Goal: Task Accomplishment & Management: Manage account settings

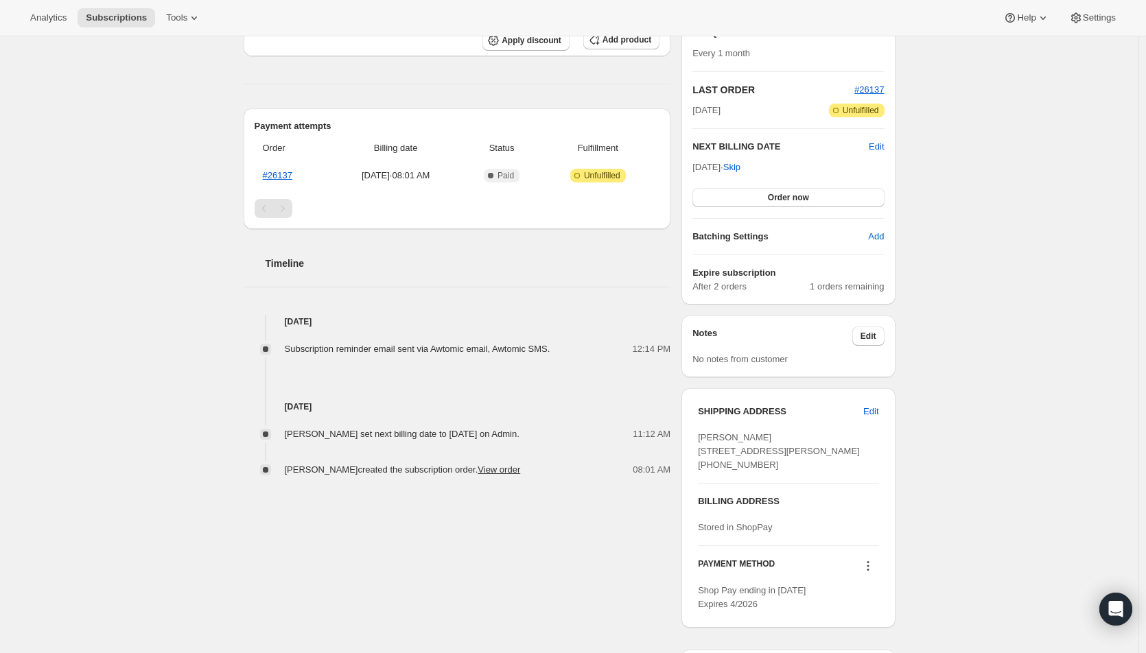
scroll to position [274, 0]
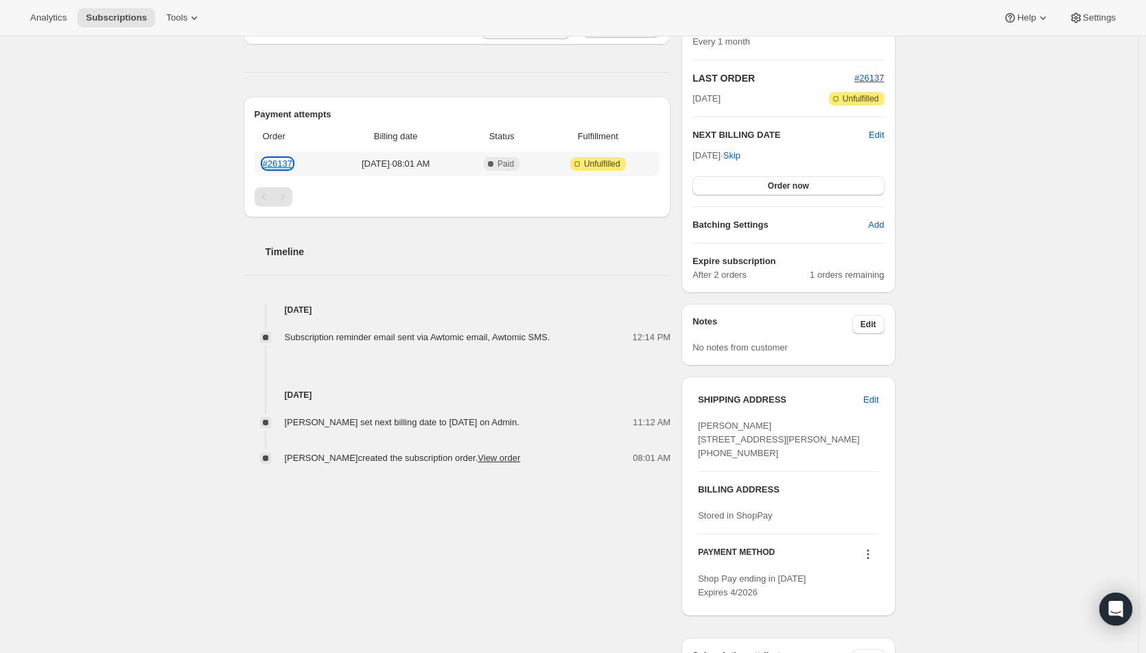
click at [285, 163] on link "#26137" at bounding box center [278, 164] width 30 height 10
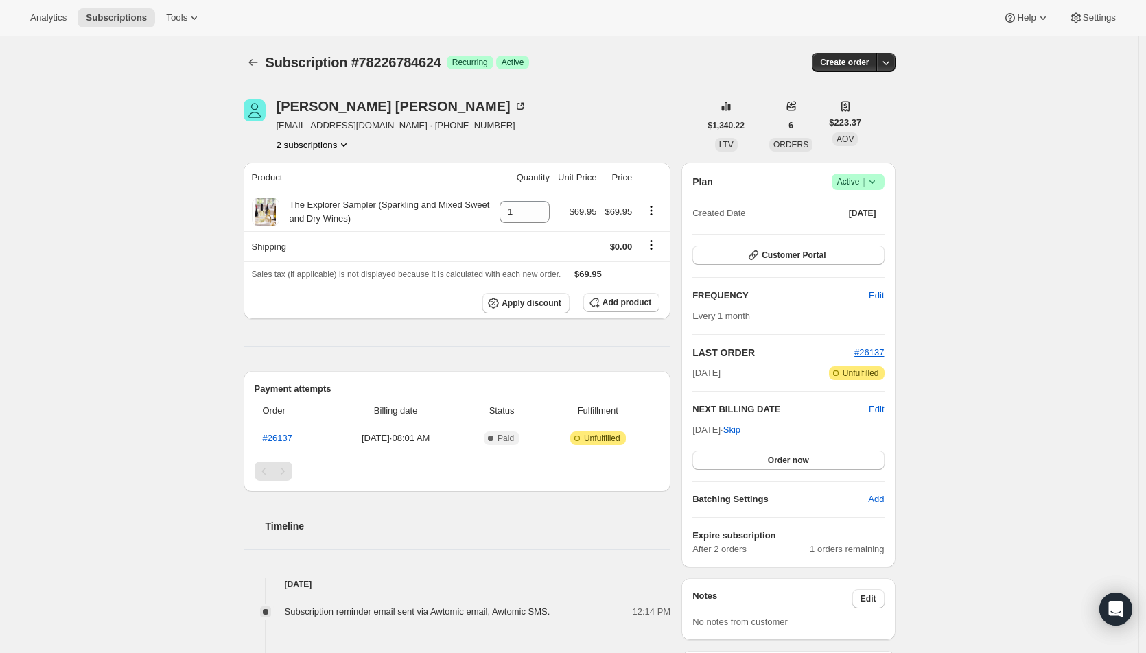
click at [321, 148] on button "2 subscriptions" at bounding box center [314, 145] width 75 height 14
click at [292, 169] on span "73494626672" at bounding box center [297, 170] width 55 height 10
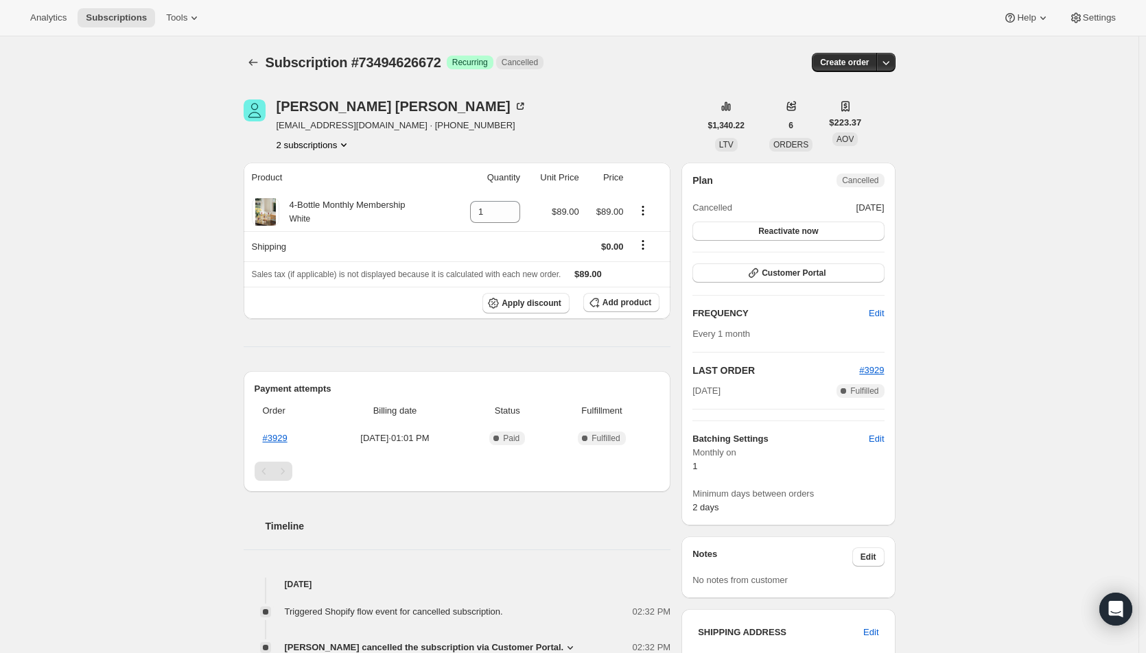
click at [961, 253] on div "Subscription #73494626672. This page is ready Subscription #73494626672 Success…" at bounding box center [569, 564] width 1138 height 1057
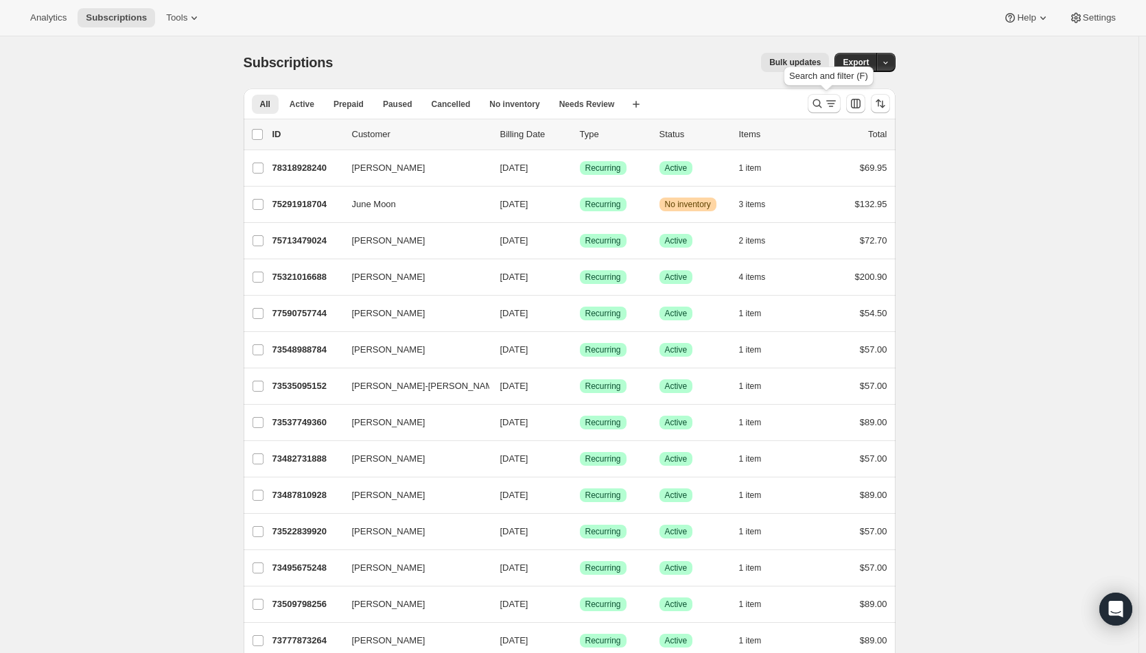
click at [833, 103] on icon "Search and filter results" at bounding box center [831, 104] width 14 height 14
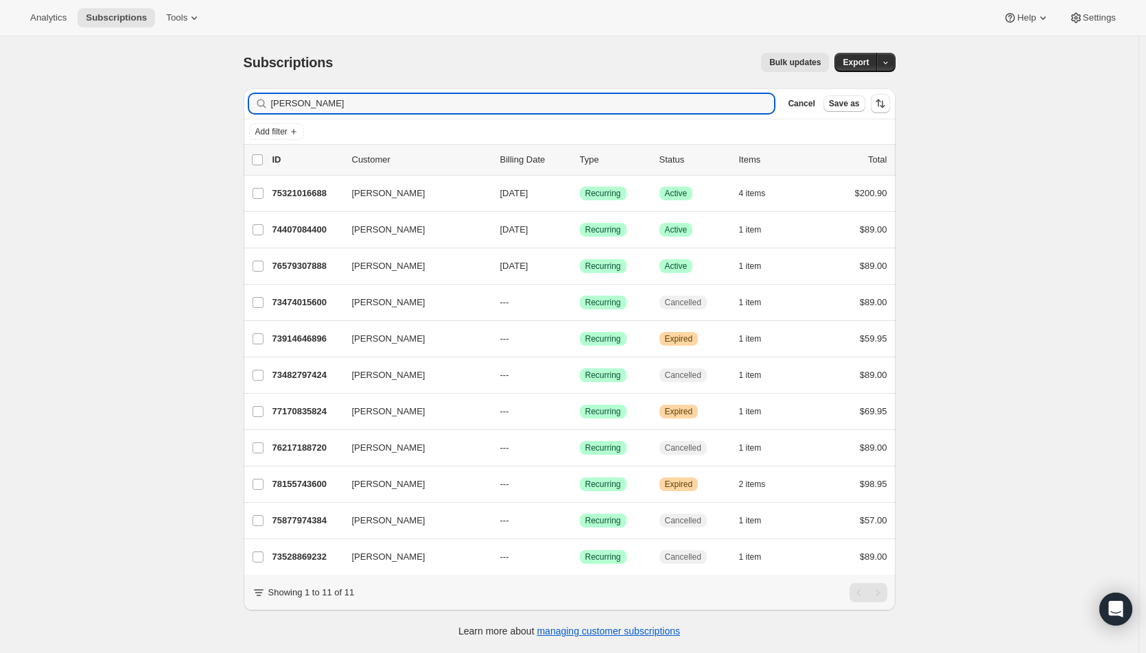
type input "tamara"
click at [513, 266] on span "[DATE]" at bounding box center [514, 266] width 28 height 10
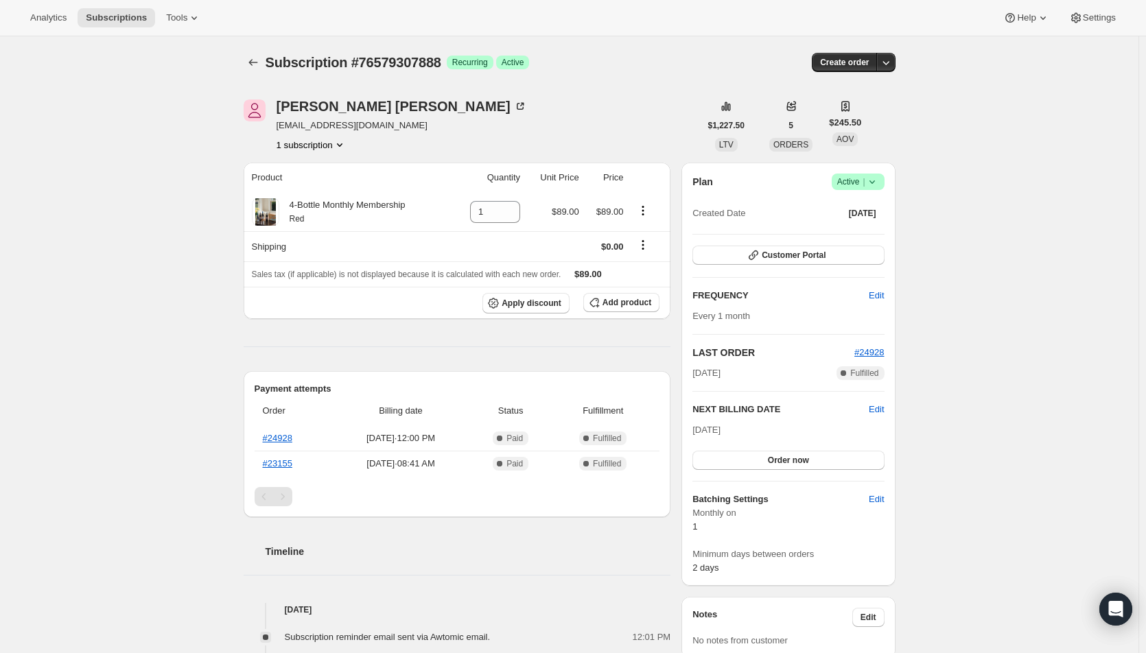
click at [858, 183] on span "Active |" at bounding box center [858, 182] width 42 height 14
click at [869, 235] on span "Cancel subscription" at bounding box center [862, 232] width 78 height 10
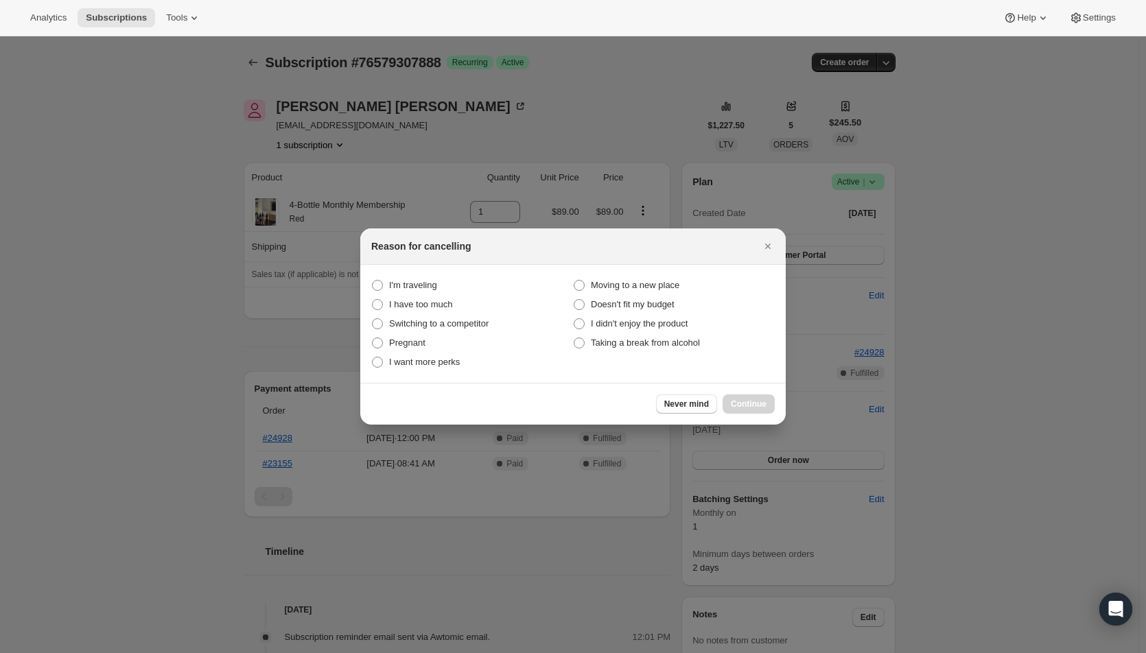
click at [667, 340] on span "Taking a break from alcohol" at bounding box center [645, 343] width 109 height 10
click at [574, 338] on alcohol "Taking a break from alcohol" at bounding box center [574, 338] width 1 height 1
radio alcohol "true"
click at [760, 406] on span "Continue" at bounding box center [749, 404] width 36 height 11
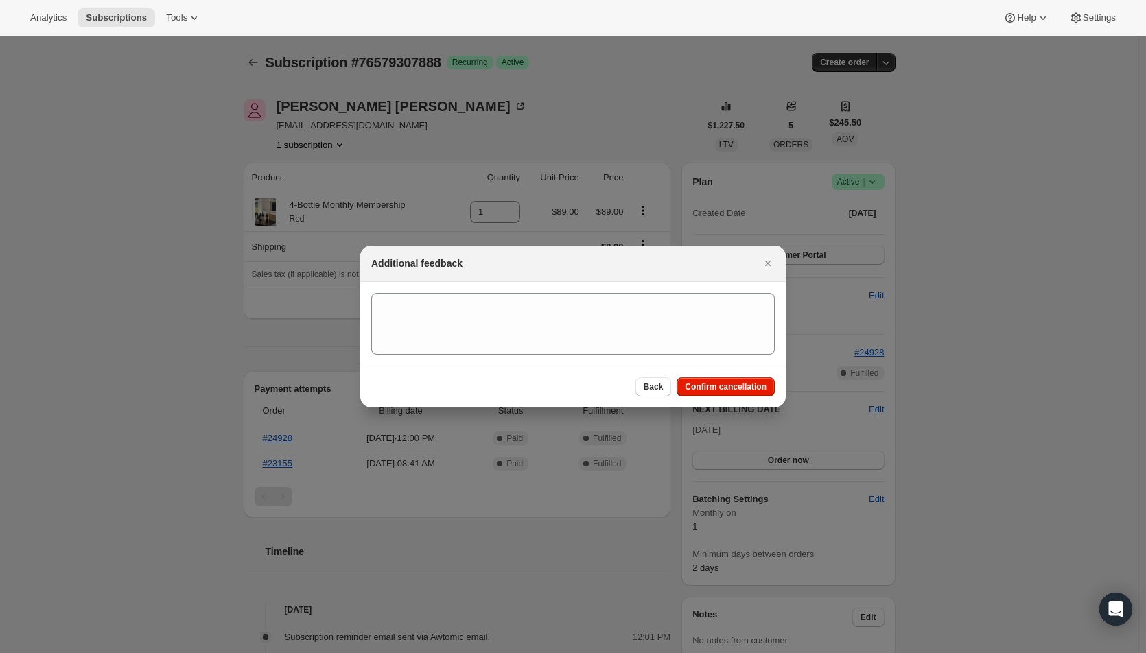
click at [755, 381] on button "Confirm cancellation" at bounding box center [726, 386] width 98 height 19
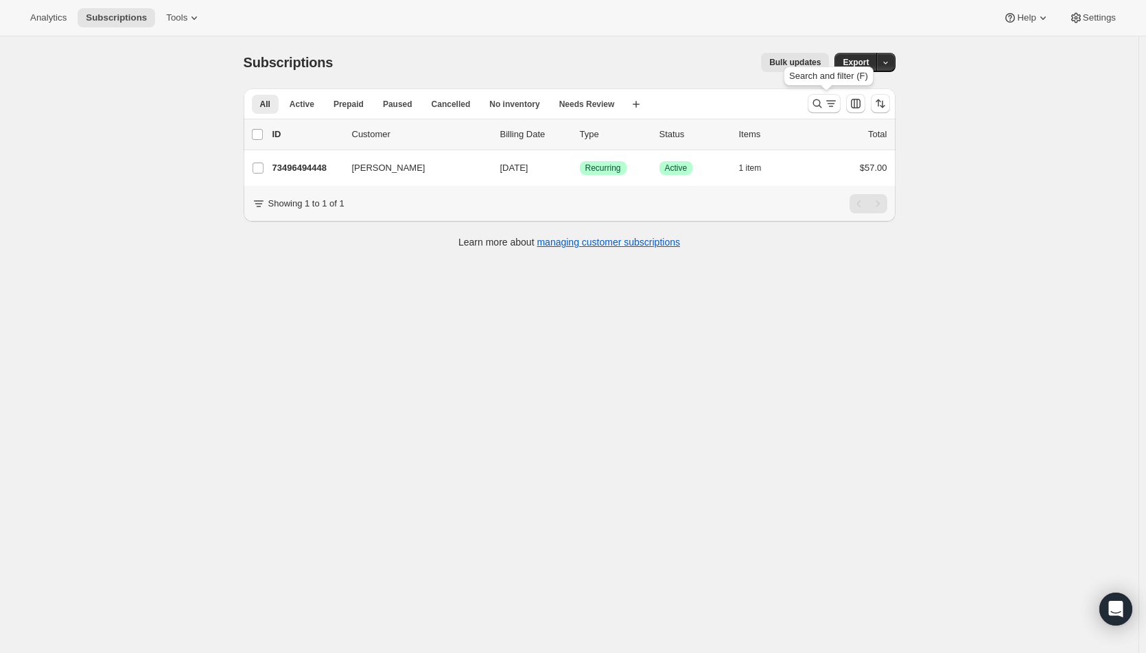
click at [819, 103] on icon "Search and filter results" at bounding box center [817, 104] width 14 height 14
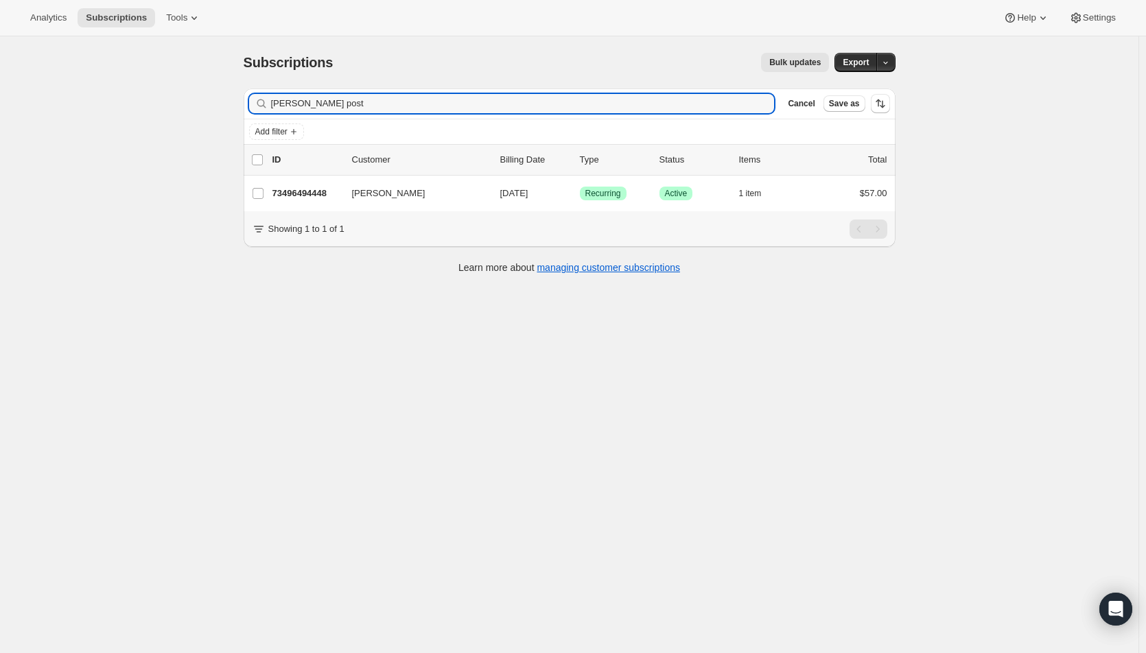
drag, startPoint x: 327, startPoint y: 103, endPoint x: 237, endPoint y: 106, distance: 90.6
click at [237, 106] on div "Filter subscribers kelley post Clear Cancel Save as Add filter 0 selected Updat…" at bounding box center [564, 183] width 663 height 211
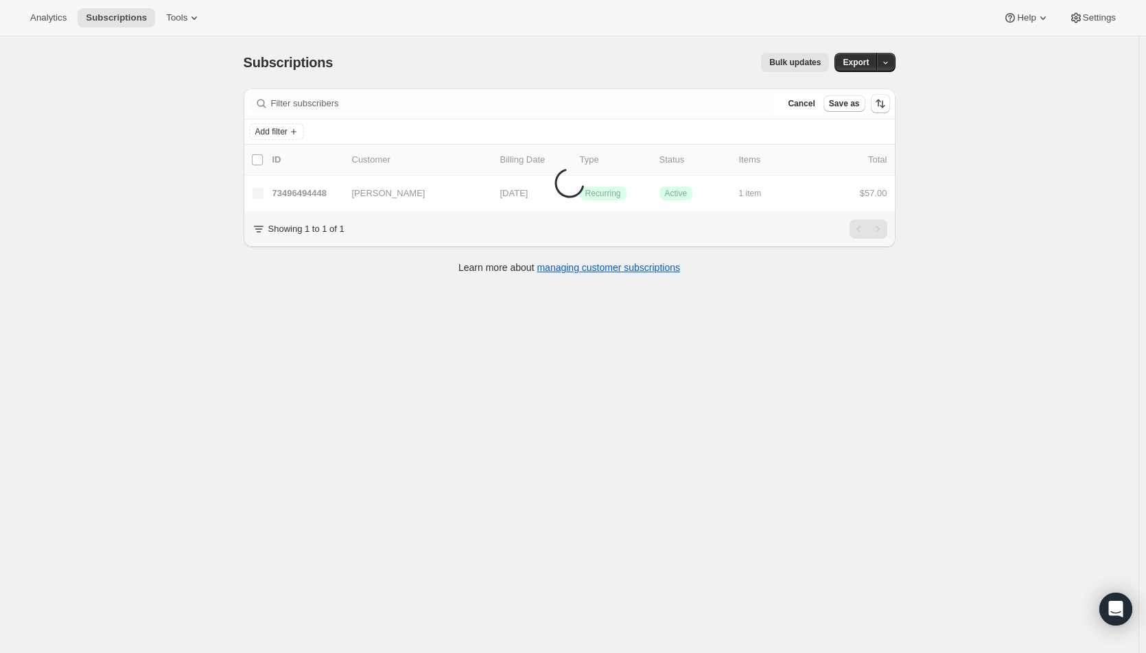
click at [266, 131] on span "Add filter" at bounding box center [271, 131] width 32 height 11
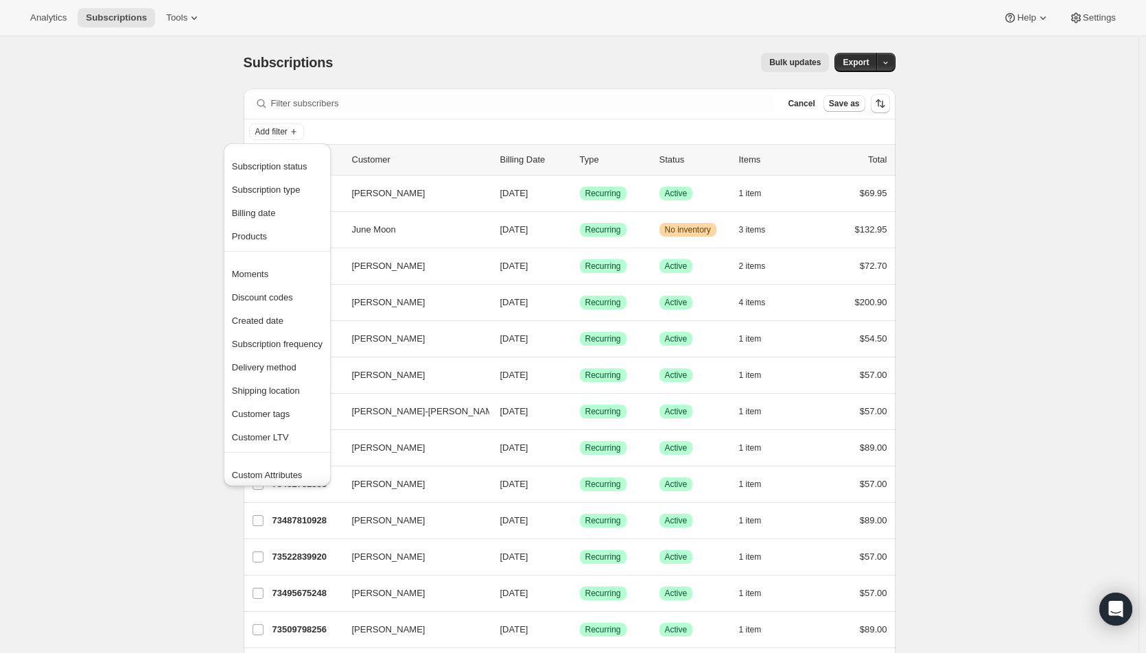
click at [269, 162] on span "Subscription status" at bounding box center [269, 166] width 75 height 10
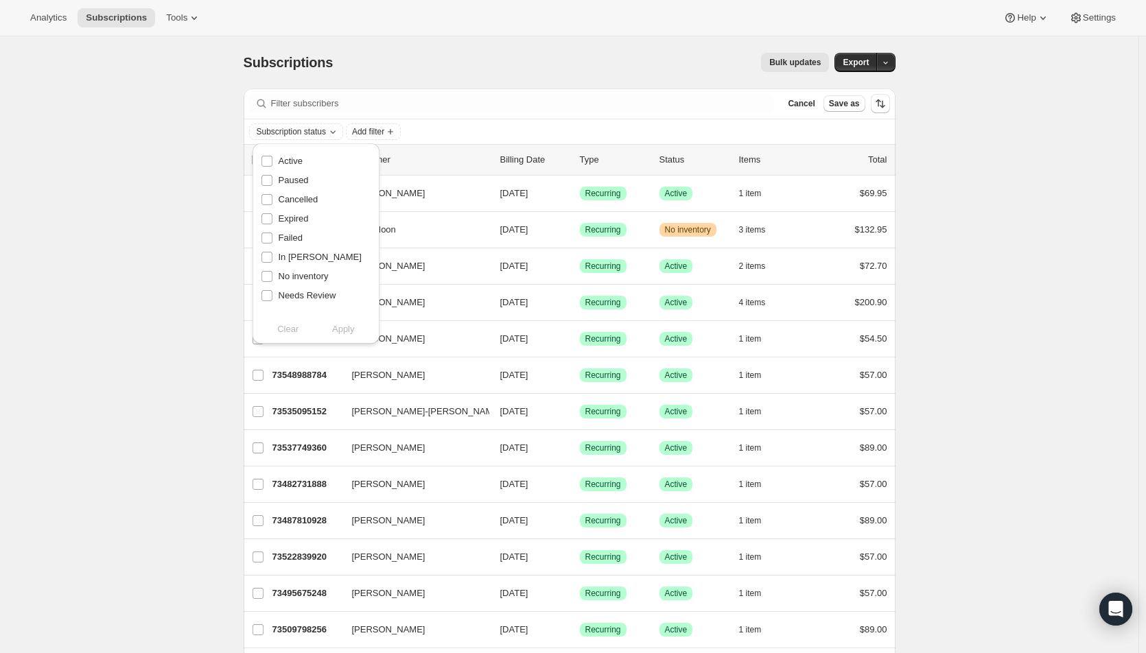
click at [269, 162] on input "Active" at bounding box center [266, 161] width 11 height 11
checkbox input "true"
click at [339, 333] on span "Apply" at bounding box center [343, 329] width 23 height 14
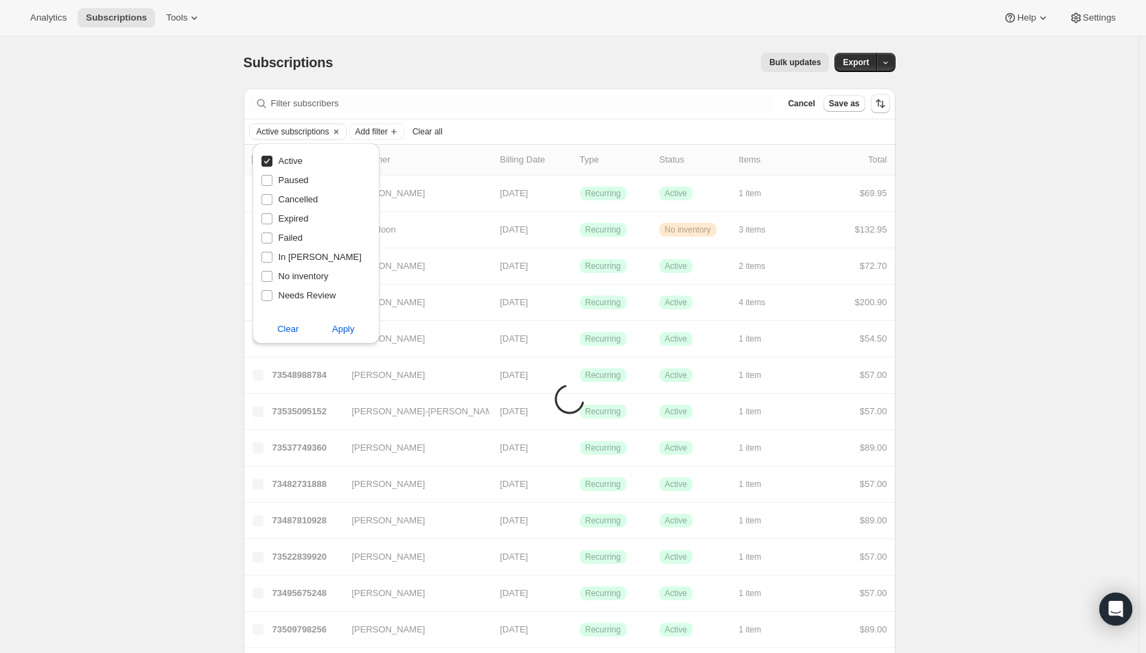
click at [384, 131] on span "Add filter" at bounding box center [371, 131] width 32 height 11
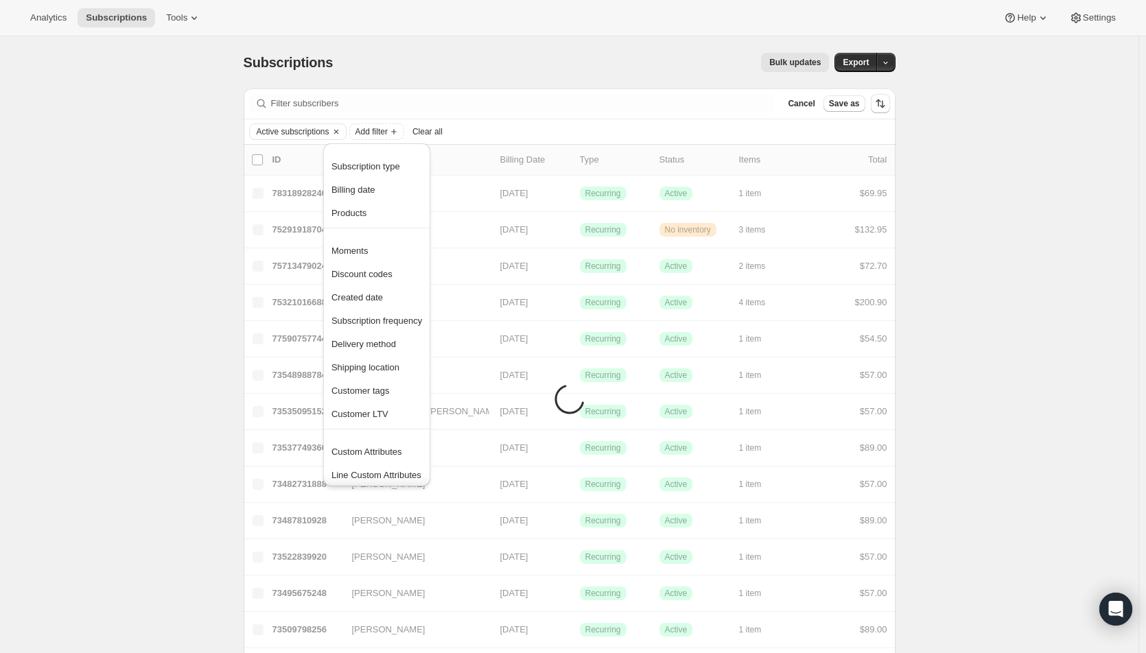
click at [359, 212] on span "Products" at bounding box center [348, 213] width 35 height 10
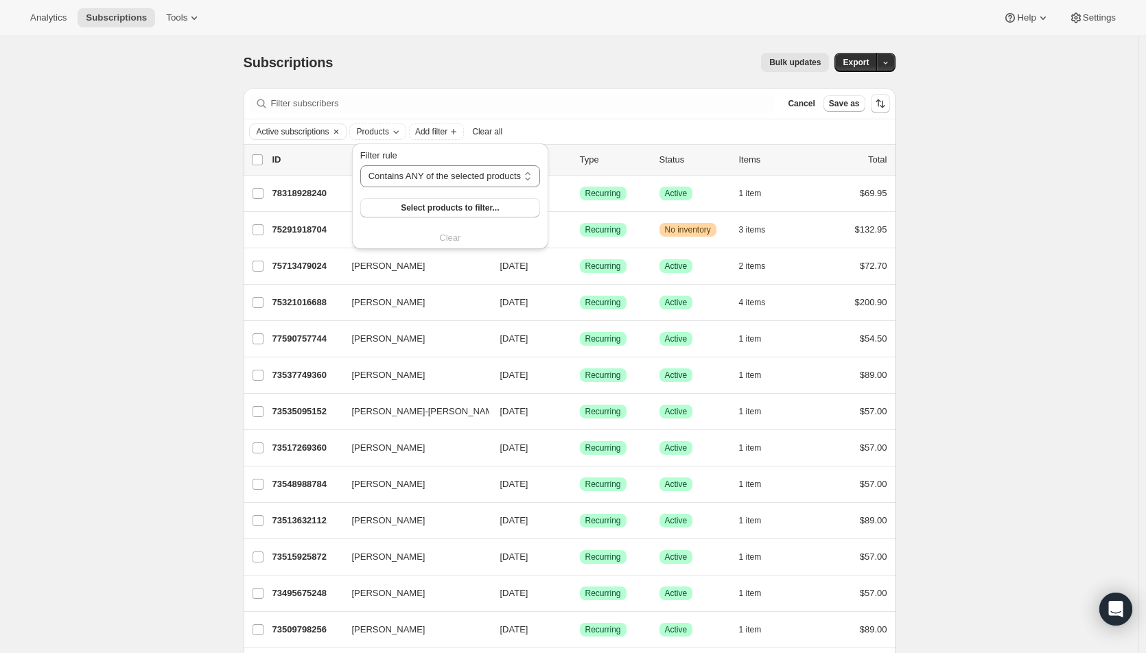
click at [379, 200] on button "Select products to filter..." at bounding box center [450, 207] width 180 height 19
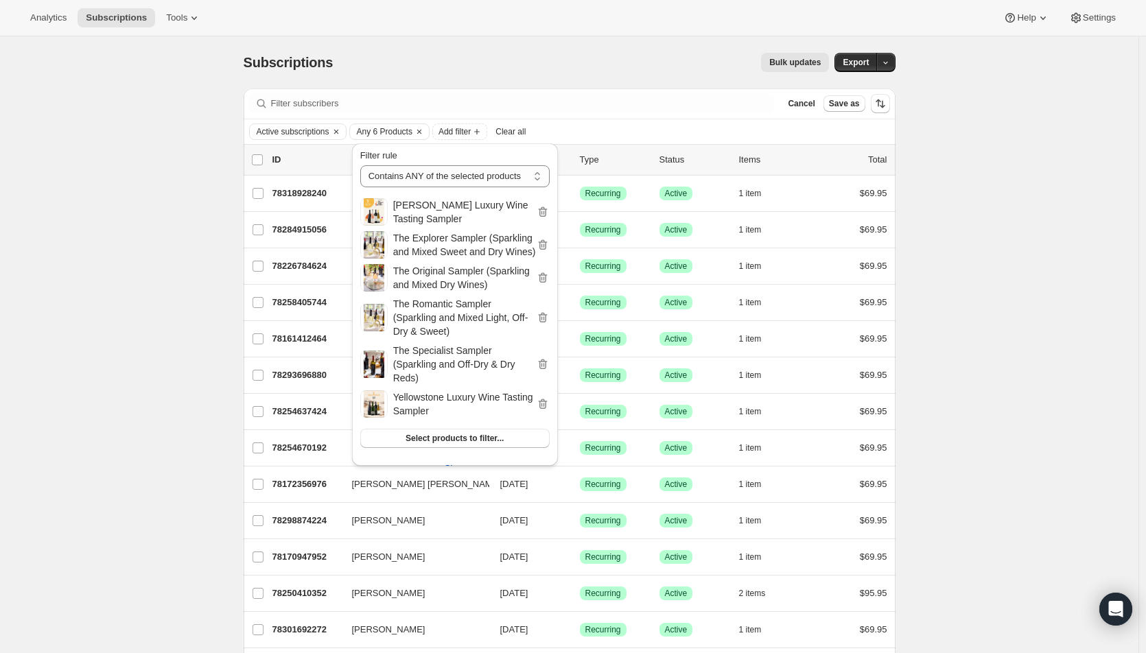
click at [855, 60] on span "Export" at bounding box center [856, 62] width 26 height 11
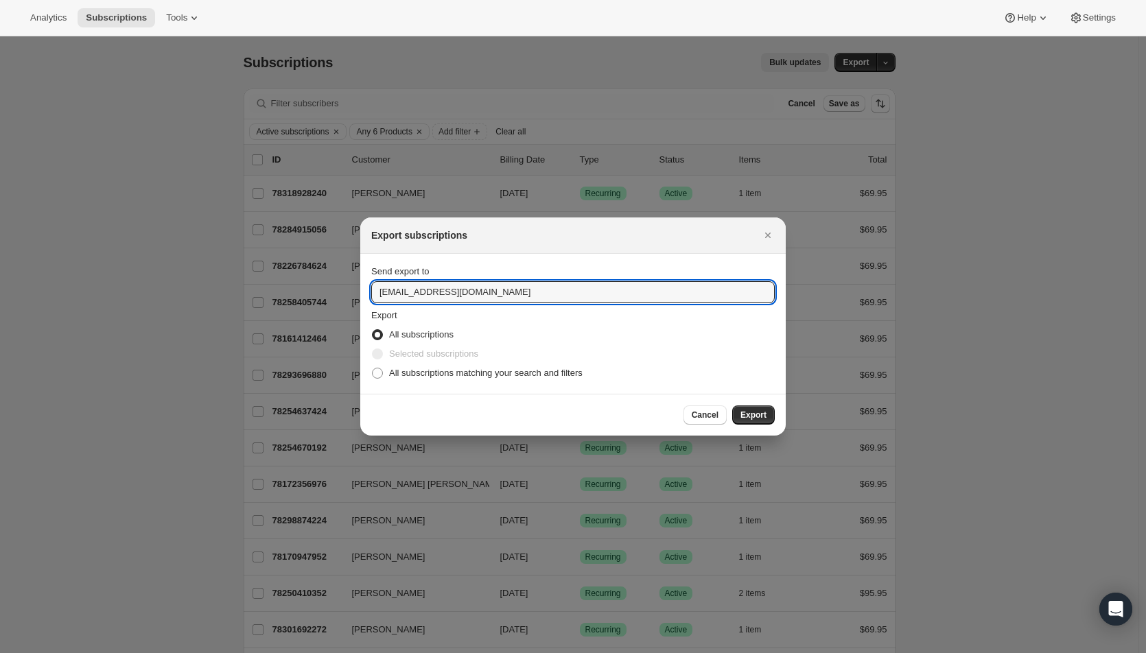
drag, startPoint x: 398, startPoint y: 290, endPoint x: 363, endPoint y: 294, distance: 35.2
click at [363, 294] on section "Send export to hello@wineshopathome.com Export All subscriptions Selected subsc…" at bounding box center [572, 324] width 425 height 140
type input "mfletcher@wineshopathome.com"
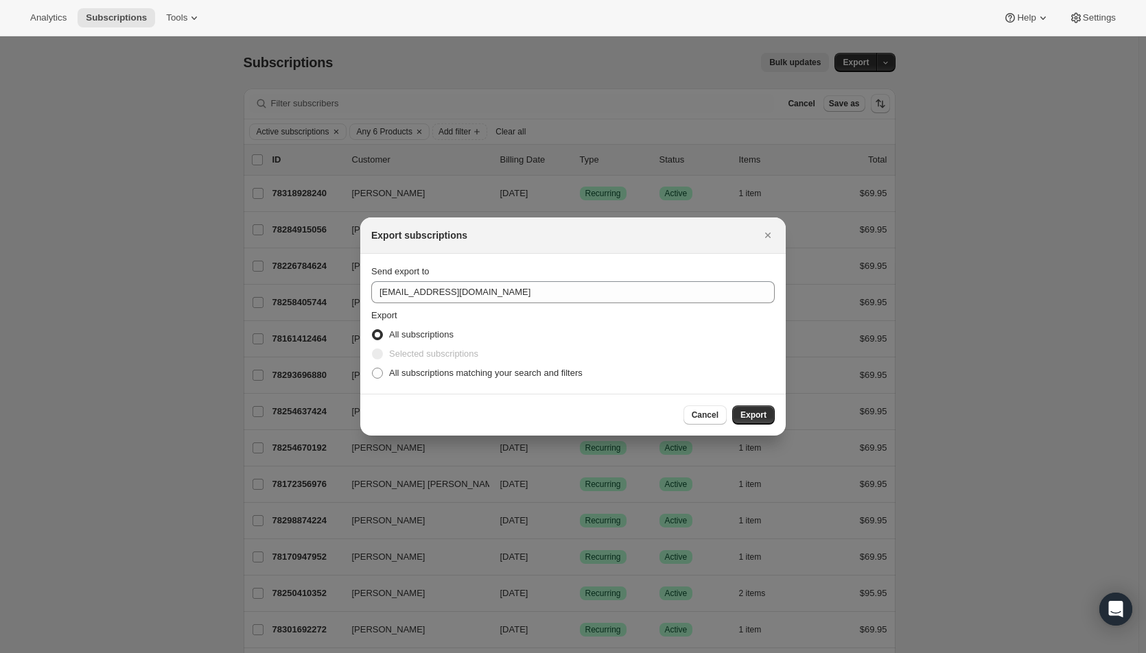
click at [473, 373] on span "All subscriptions matching your search and filters" at bounding box center [485, 373] width 193 height 10
click at [373, 368] on input "All subscriptions matching your search and filters" at bounding box center [372, 368] width 1 height 1
radio input "true"
click at [758, 419] on span "Export" at bounding box center [753, 415] width 26 height 11
